Goal: Use online tool/utility: Utilize a website feature to perform a specific function

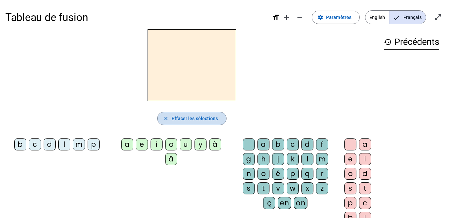
click at [189, 116] on span "Effacer les sélections" at bounding box center [195, 119] width 46 height 8
click at [33, 145] on div "c" at bounding box center [35, 145] width 12 height 12
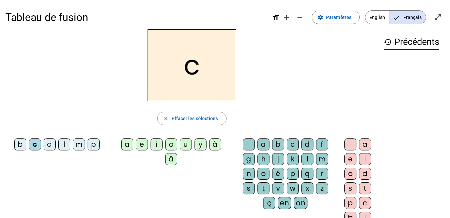
click at [50, 146] on div "d" at bounding box center [50, 145] width 12 height 12
click at [22, 144] on div "b" at bounding box center [20, 145] width 12 height 12
click at [96, 147] on div "p" at bounding box center [94, 145] width 12 height 12
click at [129, 144] on div "a" at bounding box center [127, 145] width 12 height 12
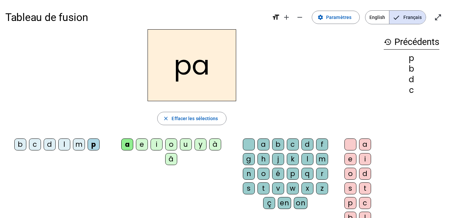
click at [142, 145] on div "e" at bounding box center [142, 145] width 12 height 12
click at [182, 145] on div "u" at bounding box center [186, 145] width 12 height 12
click at [51, 146] on div "d" at bounding box center [50, 145] width 12 height 12
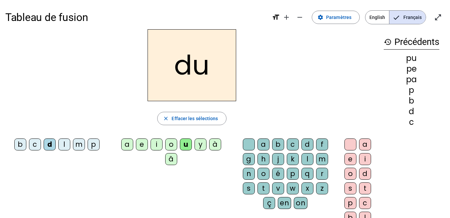
click at [364, 155] on div "i" at bounding box center [365, 159] width 12 height 12
